Goal: Transaction & Acquisition: Purchase product/service

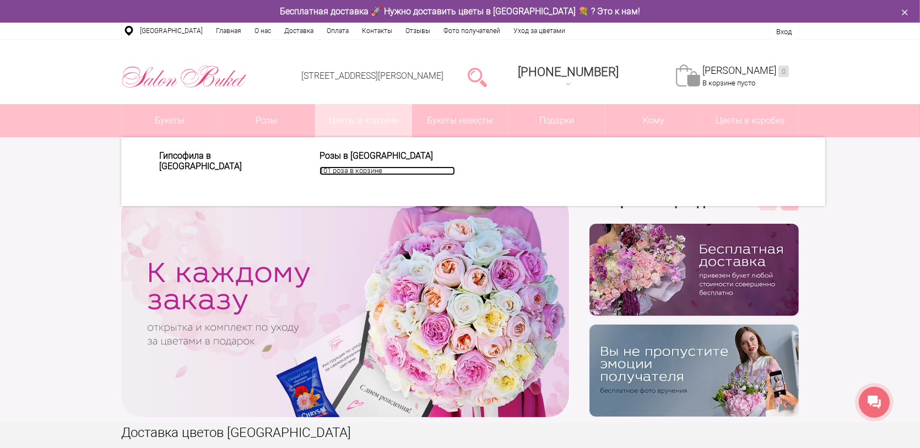
click at [361, 171] on link "101 роза в корзине" at bounding box center [388, 170] width 136 height 9
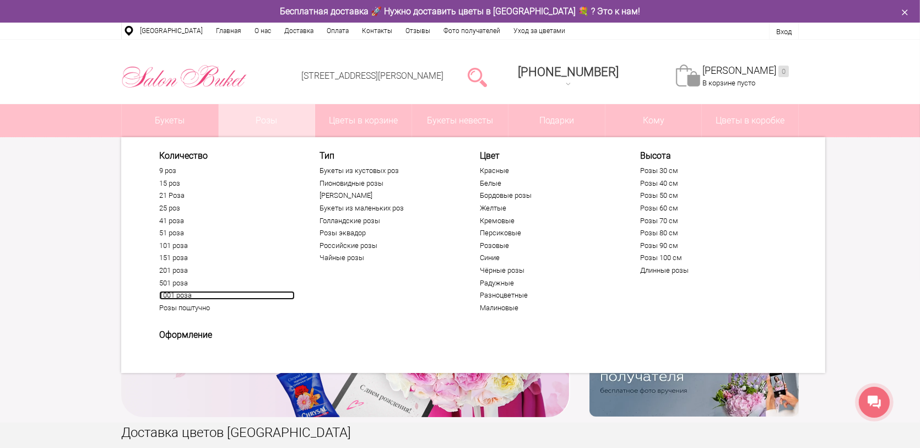
click at [178, 293] on link "1001 роза" at bounding box center [227, 295] width 136 height 9
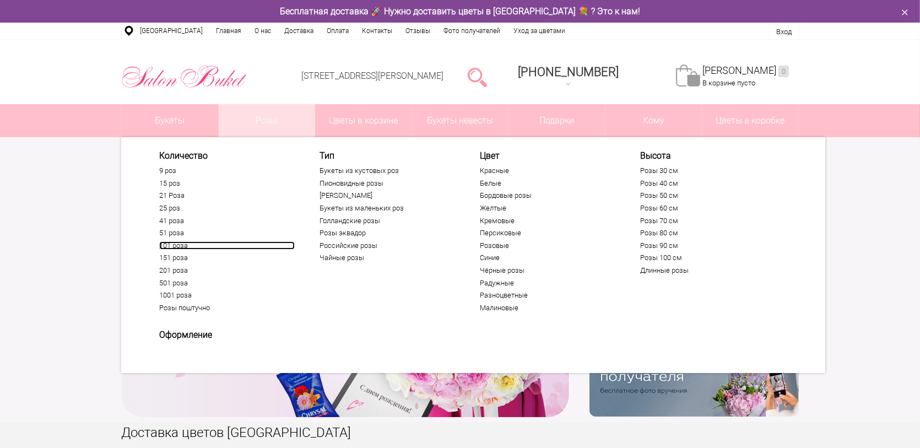
click at [177, 243] on link "101 роза" at bounding box center [227, 245] width 136 height 9
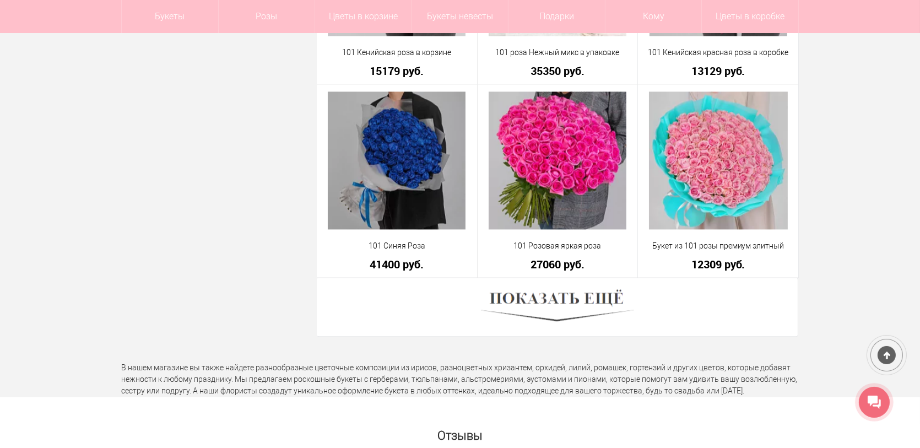
scroll to position [3031, 0]
click at [571, 294] on img at bounding box center [557, 306] width 153 height 42
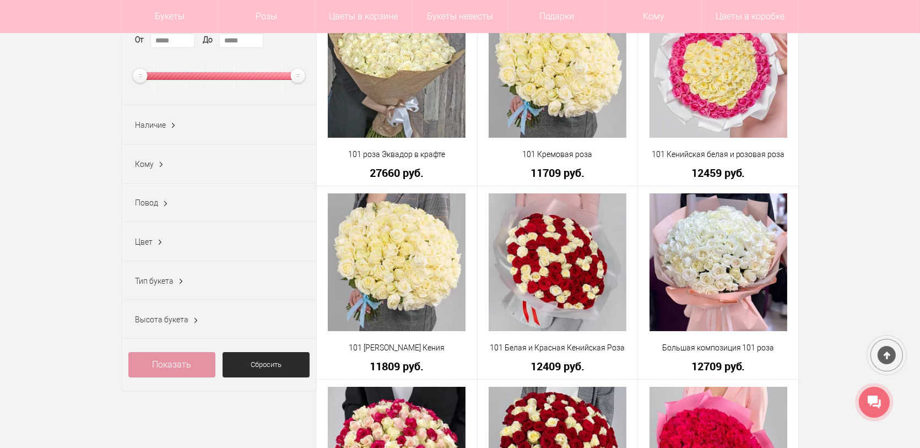
scroll to position [0, 0]
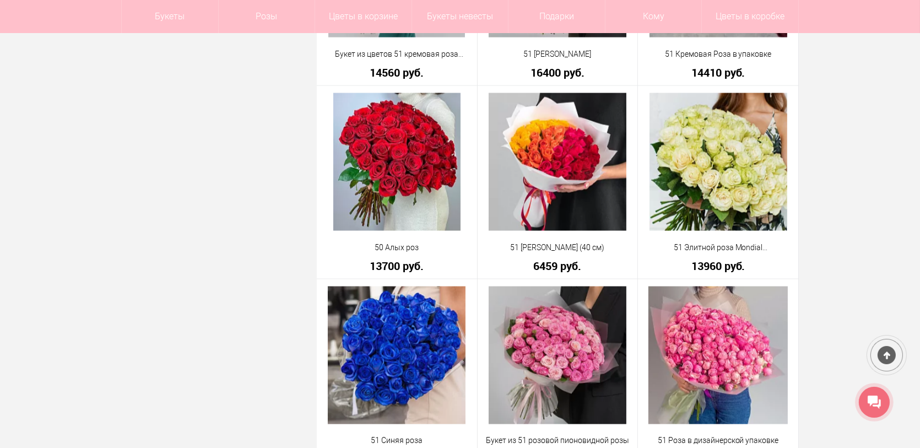
scroll to position [2094, 0]
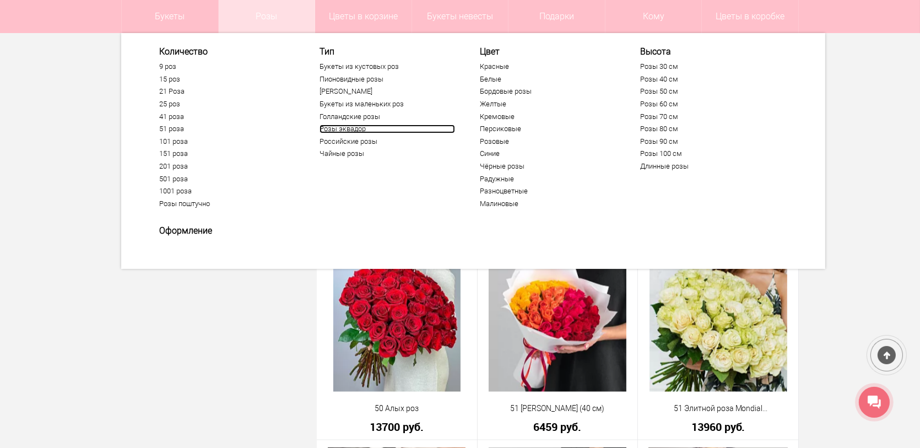
click at [350, 127] on link "Розы эквадор" at bounding box center [388, 129] width 136 height 9
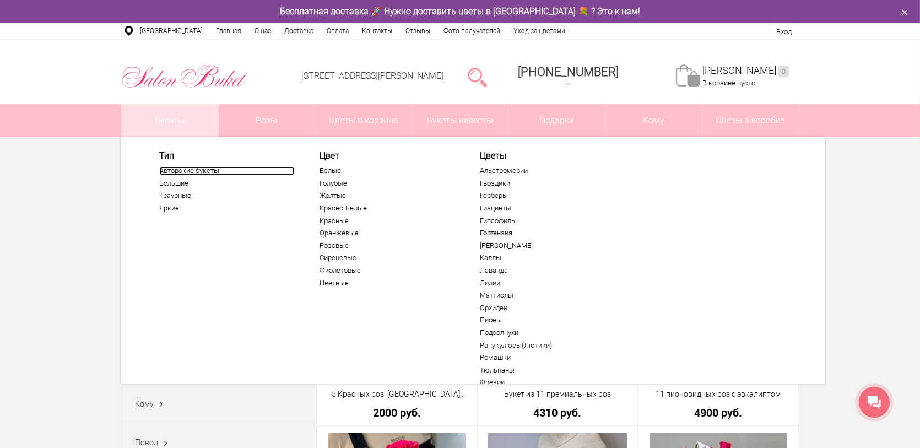
click at [174, 170] on link "Авторские букеты" at bounding box center [227, 170] width 136 height 9
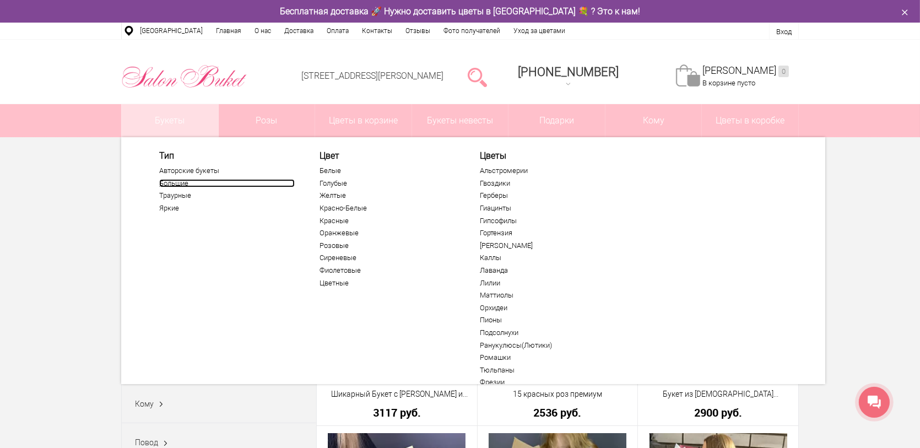
click at [177, 181] on link "Большие" at bounding box center [227, 183] width 136 height 9
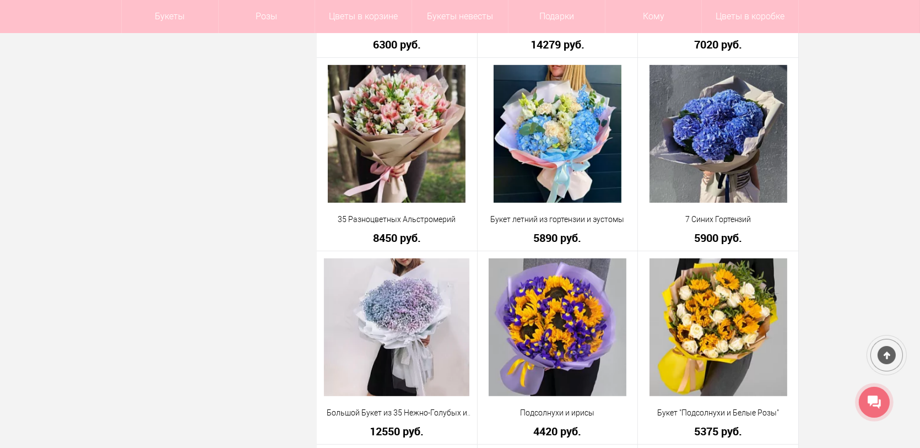
scroll to position [716, 0]
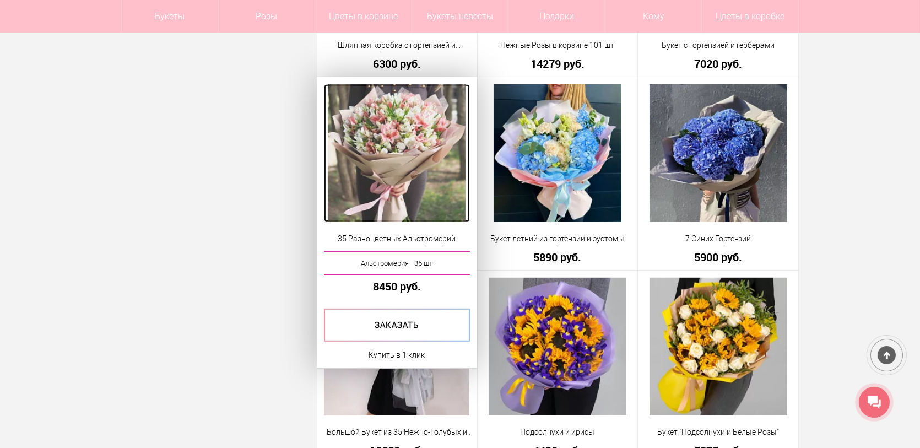
click at [402, 138] on img at bounding box center [397, 153] width 138 height 138
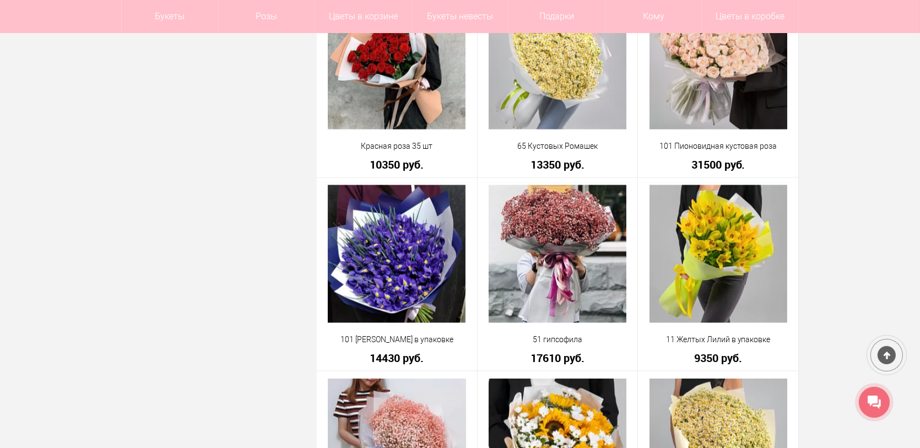
scroll to position [2181, 0]
